Goal: Task Accomplishment & Management: Use online tool/utility

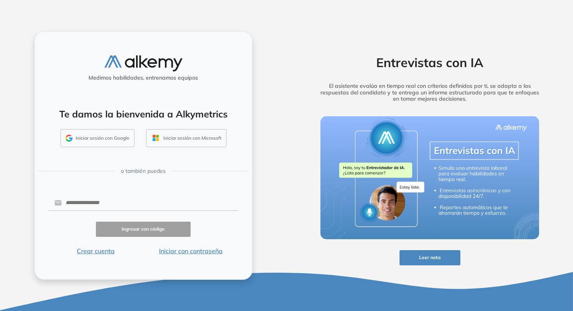
click at [118, 140] on button "Iniciar sesión con Google" at bounding box center [97, 138] width 74 height 18
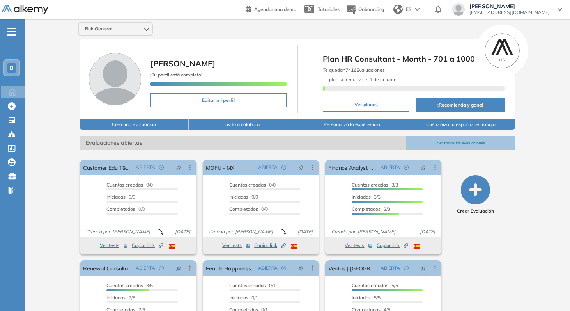
click at [469, 197] on icon "button" at bounding box center [475, 189] width 29 height 29
click at [12, 62] on div "B" at bounding box center [12, 68] width 16 height 16
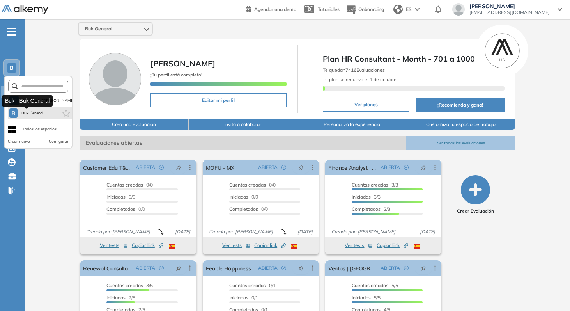
click at [37, 113] on span "Buk General" at bounding box center [32, 113] width 23 height 6
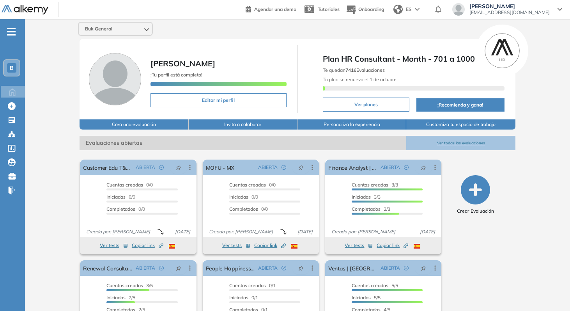
click at [61, 228] on div "Buk General Jonathan Quiroz ¡Tu perfil está completo! Editar mi perfil Plan HR …" at bounding box center [297, 191] width 545 height 345
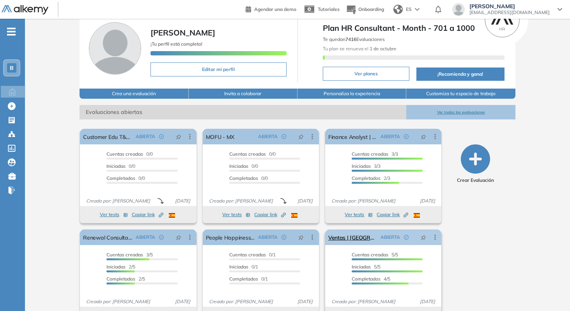
scroll to position [26, 0]
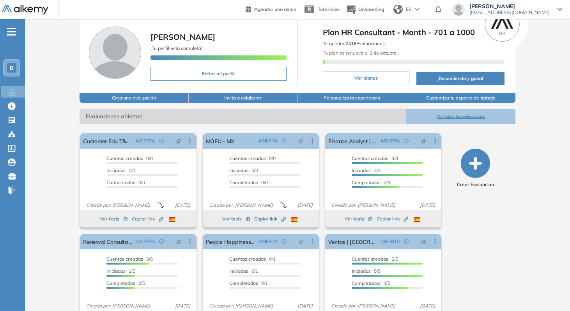
click at [462, 118] on button "Ver todas las evaluaciones" at bounding box center [460, 116] width 109 height 14
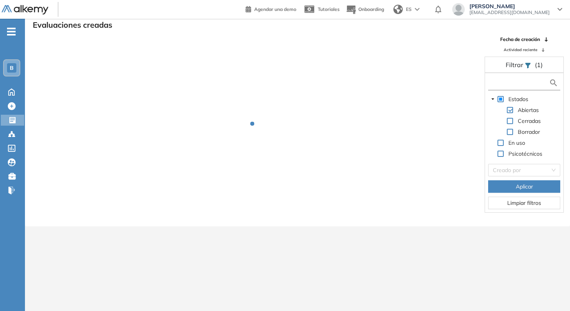
click at [512, 81] on input "text" at bounding box center [519, 83] width 59 height 8
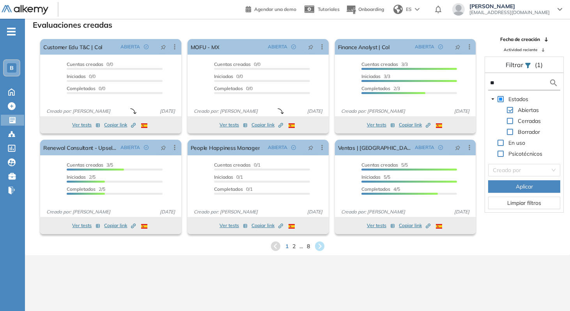
type input "*"
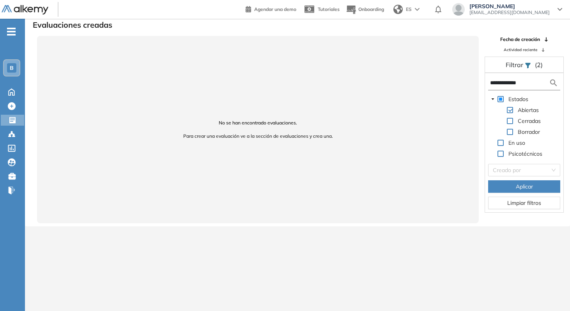
click at [519, 79] on input "**********" at bounding box center [519, 83] width 59 height 8
type input "*"
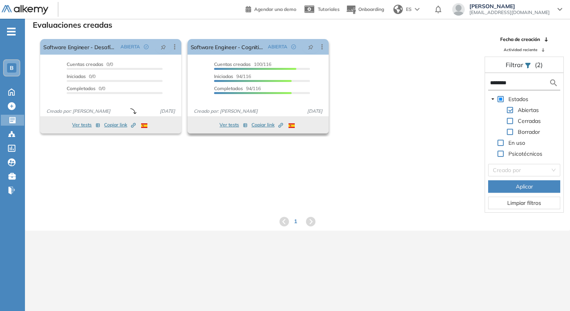
type input "********"
click at [265, 125] on span "Copiar link Created by potrace 1.16, written by Peter Selinger 2001-2019" at bounding box center [267, 124] width 32 height 7
